Goal: Navigation & Orientation: Go to known website

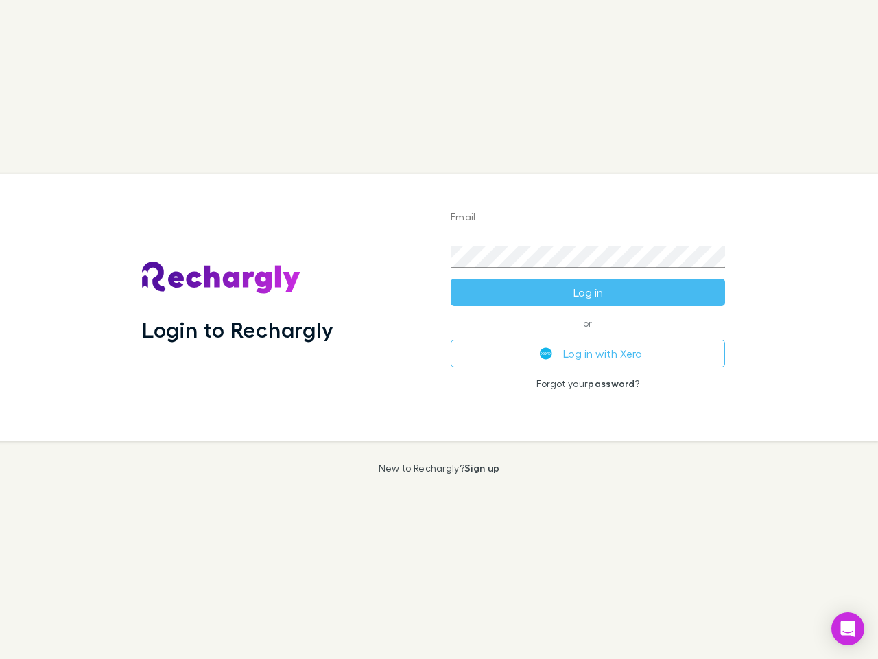
click at [439, 329] on div "Login to Rechargly" at bounding box center [285, 307] width 309 height 266
click at [588, 218] on input "Email" at bounding box center [588, 218] width 275 height 22
click at [588, 292] on form "Email Password Log in" at bounding box center [588, 251] width 275 height 110
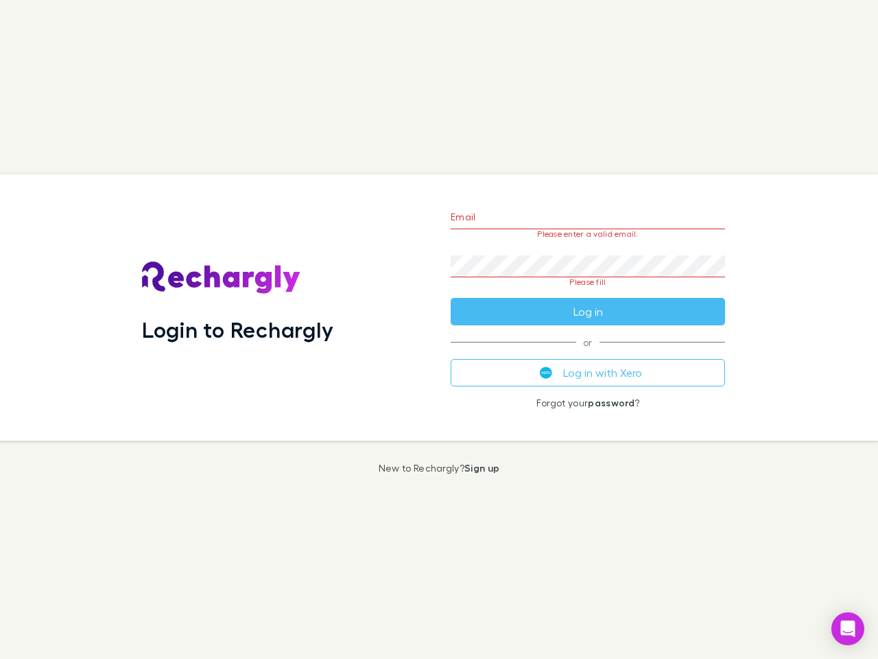
click at [588, 353] on div "Email Please enter a valid email. Password Please fill Log in or Log in with Xe…" at bounding box center [588, 307] width 296 height 266
click at [848, 629] on icon "Open Intercom Messenger" at bounding box center [848, 628] width 14 height 16
